Goal: Transaction & Acquisition: Purchase product/service

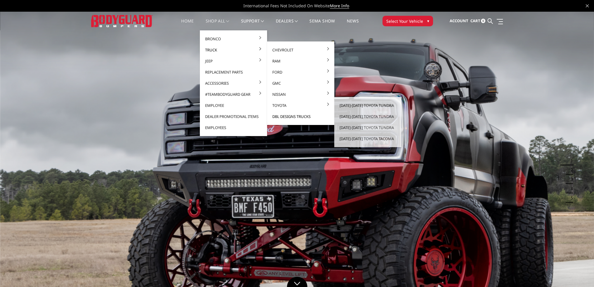
click at [283, 115] on link "DBL Designs Trucks" at bounding box center [301, 116] width 63 height 11
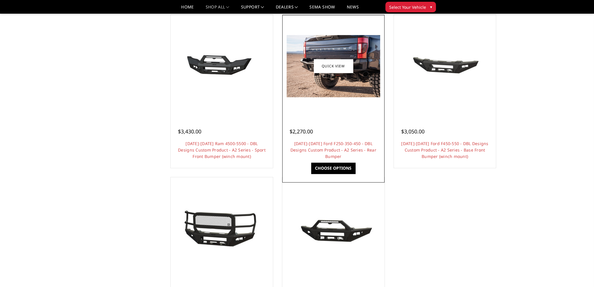
scroll to position [526, 0]
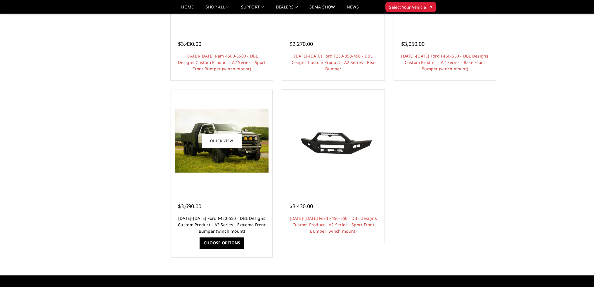
click at [232, 216] on link "[DATE]-[DATE] Ford F450-550 - DBL Designs Custom Product - A2 Series - Extreme …" at bounding box center [222, 225] width 88 height 18
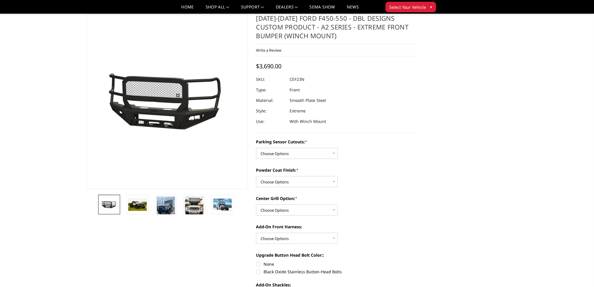
scroll to position [58, 0]
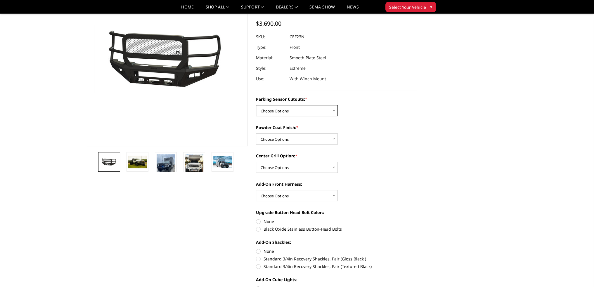
click at [283, 113] on select "Choose Options Yes - I have front parking sensors No - I do NOT have parking se…" at bounding box center [297, 110] width 82 height 11
select select "540"
click at [256, 105] on select "Choose Options Yes - I have front parking sensors No - I do NOT have parking se…" at bounding box center [297, 110] width 82 height 11
click at [280, 137] on select "Choose Options Bare metal (included) Texture Black Powder Coat" at bounding box center [297, 139] width 82 height 11
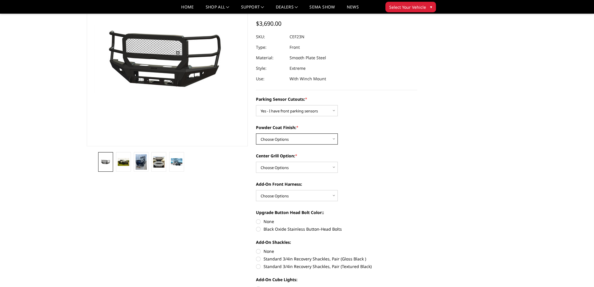
select select "520"
click at [256, 134] on select "Choose Options Bare metal (included) Texture Black Powder Coat" at bounding box center [297, 139] width 82 height 11
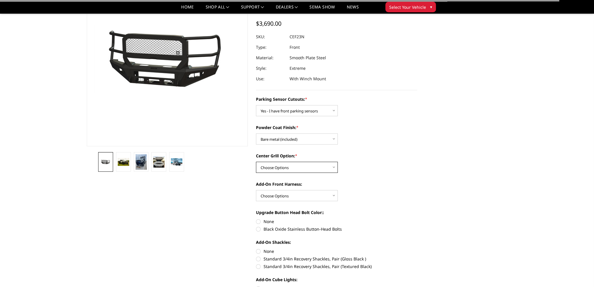
drag, startPoint x: 280, startPoint y: 167, endPoint x: 280, endPoint y: 170, distance: 3.5
click at [280, 167] on select "Choose Options Add expanded metal in center grill Decline this option" at bounding box center [297, 167] width 82 height 11
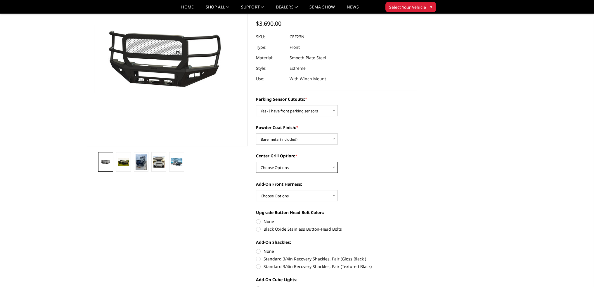
select select "1080"
click at [256, 162] on select "Choose Options Add expanded metal in center grill Decline this option" at bounding box center [297, 167] width 82 height 11
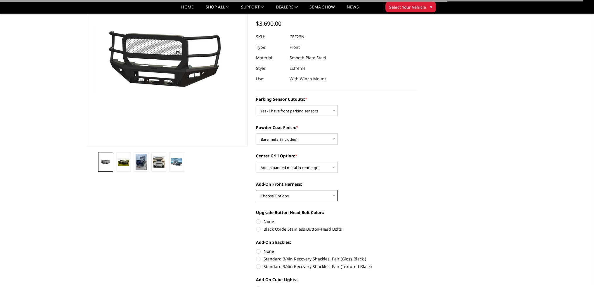
click at [278, 195] on select "Choose Options WITH front camera harness WITHOUT front camera harness" at bounding box center [297, 195] width 82 height 11
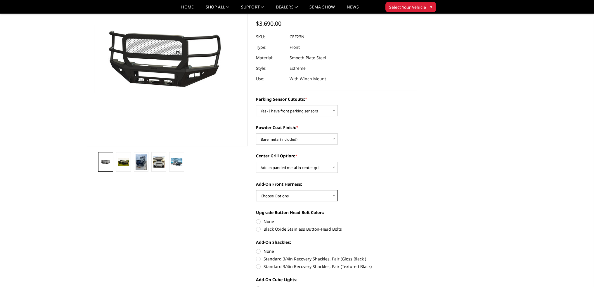
select select "1696"
click at [256, 190] on select "Choose Options WITH front camera harness WITHOUT front camera harness" at bounding box center [297, 195] width 82 height 11
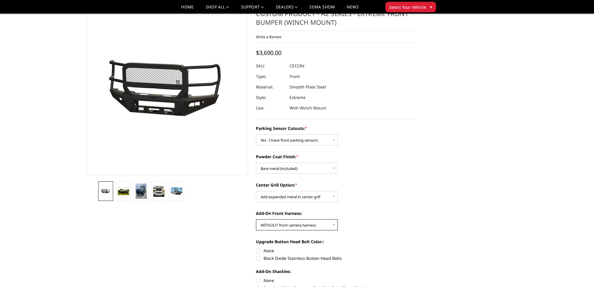
scroll to position [29, 0]
